Goal: Transaction & Acquisition: Purchase product/service

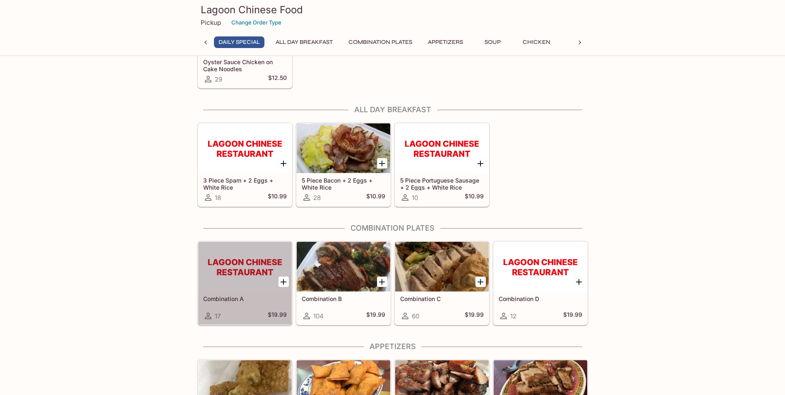
click at [256, 295] on h5 "Combination A" at bounding box center [245, 298] width 84 height 7
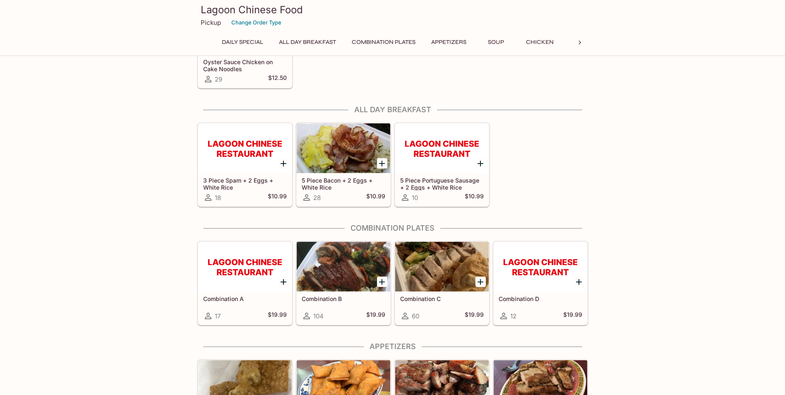
click at [327, 264] on div at bounding box center [343, 267] width 93 height 50
click at [450, 267] on div at bounding box center [441, 267] width 93 height 50
click at [562, 259] on div at bounding box center [540, 267] width 93 height 50
click at [360, 265] on div at bounding box center [343, 267] width 93 height 50
click at [436, 265] on div at bounding box center [441, 267] width 93 height 50
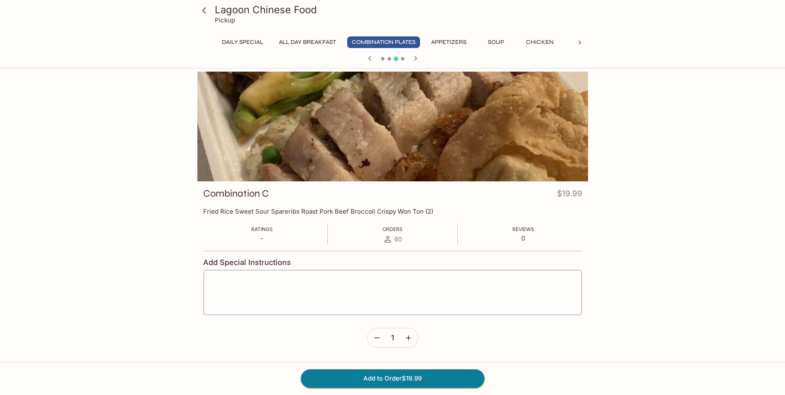
click at [401, 143] on div at bounding box center [392, 127] width 391 height 110
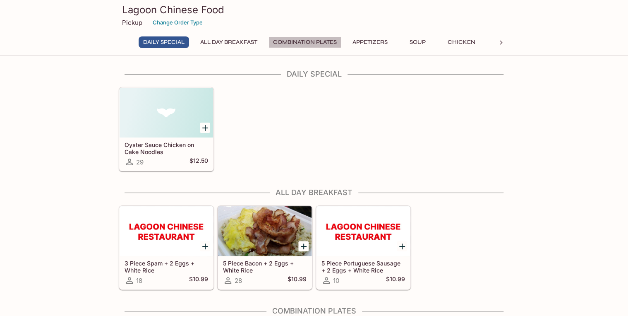
click at [295, 45] on button "Combination Plates" at bounding box center [304, 42] width 73 height 12
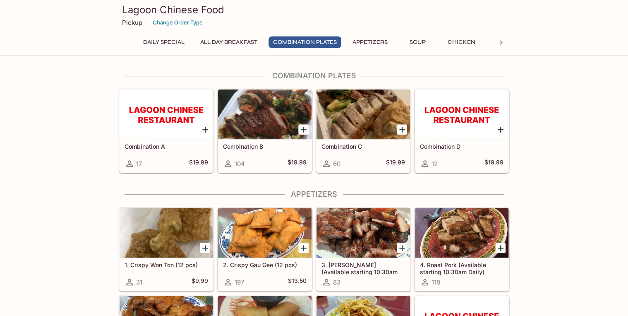
scroll to position [235, 0]
click at [361, 110] on div at bounding box center [362, 114] width 93 height 50
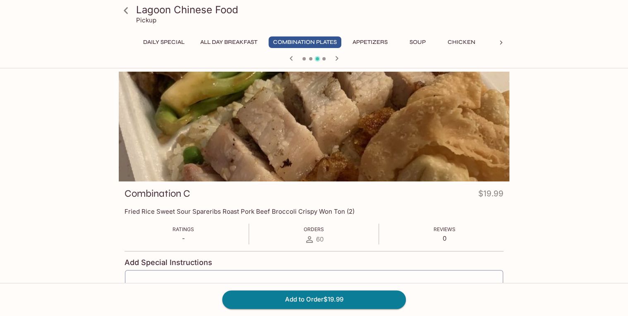
click at [309, 58] on span at bounding box center [310, 58] width 3 height 3
click at [311, 58] on span at bounding box center [310, 58] width 3 height 3
click at [306, 59] on div at bounding box center [313, 59] width 397 height 12
click at [290, 58] on icon "button" at bounding box center [291, 58] width 10 height 10
